Goal: Task Accomplishment & Management: Manage account settings

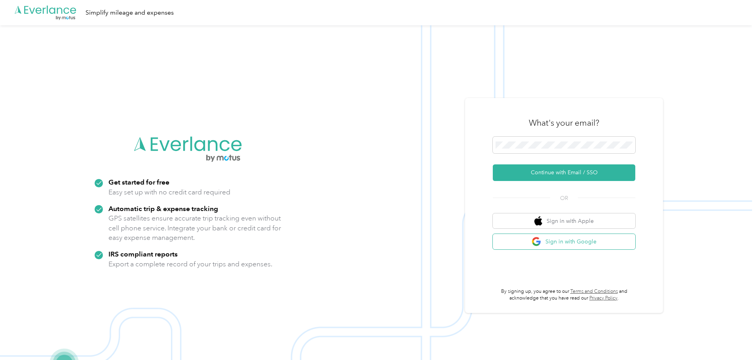
click at [592, 243] on button "Sign in with Google" at bounding box center [564, 241] width 142 height 15
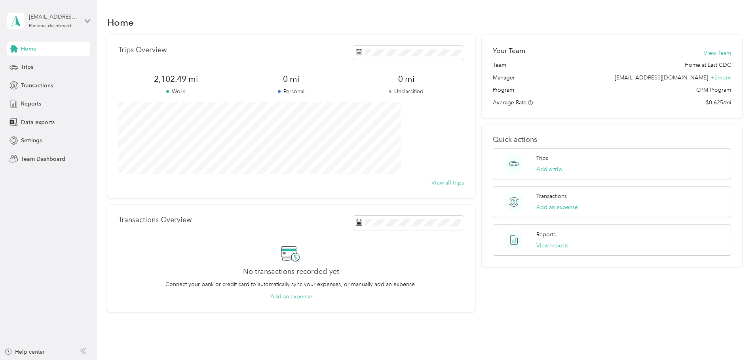
click at [55, 13] on div "[EMAIL_ADDRESS][DOMAIN_NAME] Personal dashboard" at bounding box center [42, 21] width 71 height 17
click at [58, 68] on div "Team dashboard" at bounding box center [91, 65] width 156 height 14
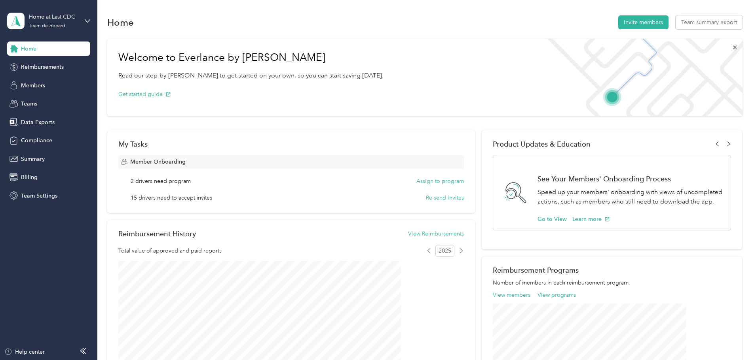
scroll to position [40, 0]
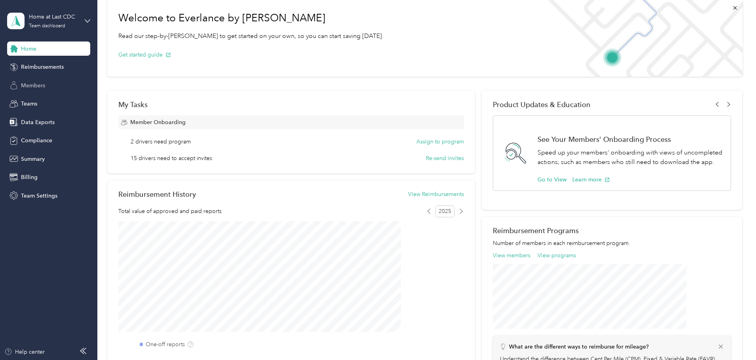
click at [25, 83] on span "Members" at bounding box center [33, 86] width 24 height 8
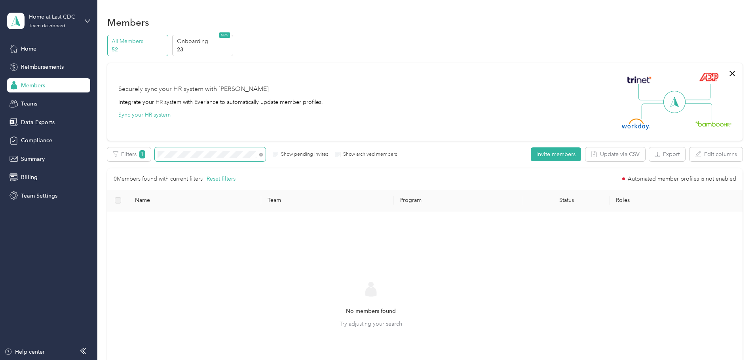
click at [157, 154] on div "All Members 52 Onboarding 23 NEW Securely sync your HR system with Everlance In…" at bounding box center [424, 227] width 635 height 385
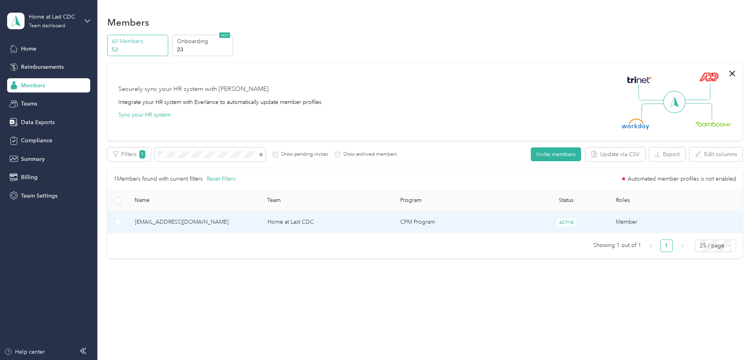
click at [315, 223] on td "Home at Last CDC" at bounding box center [327, 223] width 133 height 22
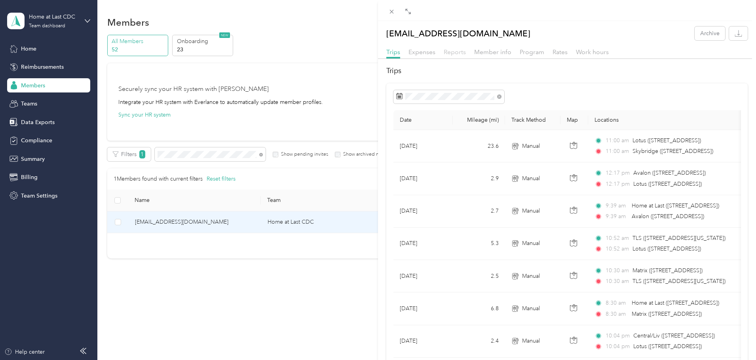
click at [453, 52] on span "Reports" at bounding box center [455, 52] width 22 height 8
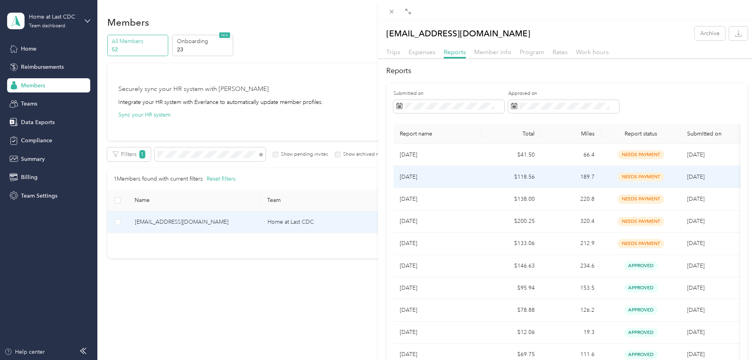
click at [478, 171] on td "[DATE]" at bounding box center [437, 177] width 88 height 22
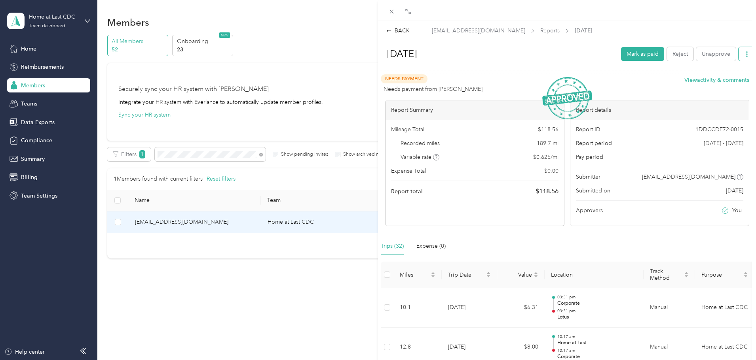
click at [744, 55] on icon "button" at bounding box center [747, 54] width 6 height 6
click at [722, 83] on span "Download" at bounding box center [718, 83] width 26 height 8
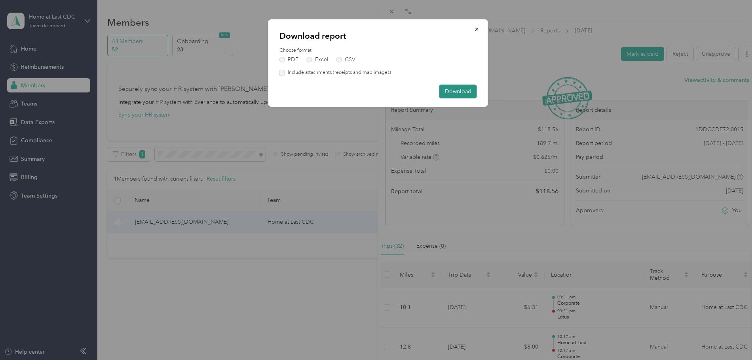
click at [461, 92] on button "Download" at bounding box center [458, 92] width 38 height 14
